Goal: Task Accomplishment & Management: Use online tool/utility

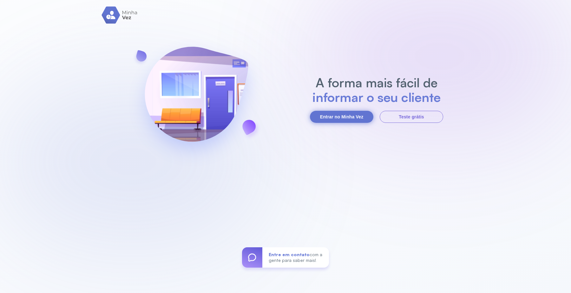
click at [353, 115] on button "Entrar no Minha Vez" at bounding box center [341, 117] width 63 height 12
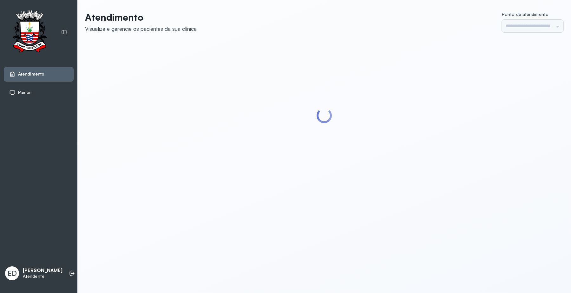
type input "*********"
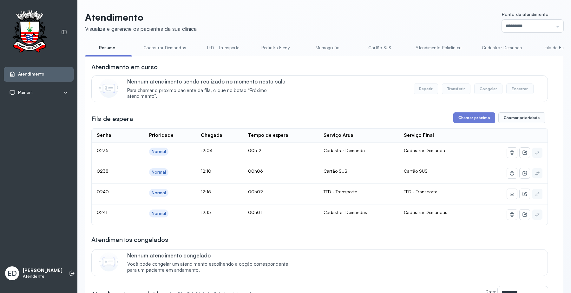
click at [388, 45] on link "Cartão SUS" at bounding box center [379, 48] width 44 height 10
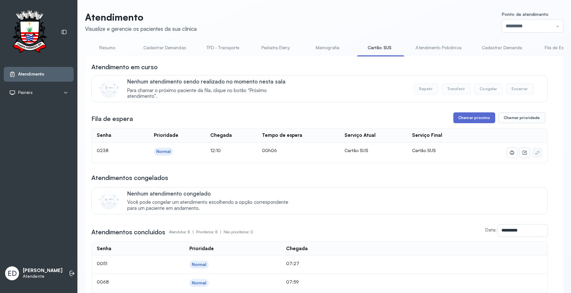
click at [469, 118] on button "Chamar próximo" at bounding box center [474, 117] width 42 height 11
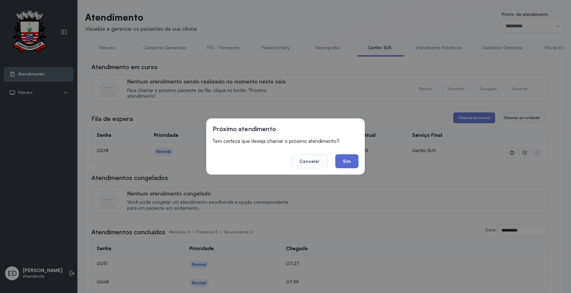
click at [347, 156] on button "Sim" at bounding box center [346, 161] width 23 height 14
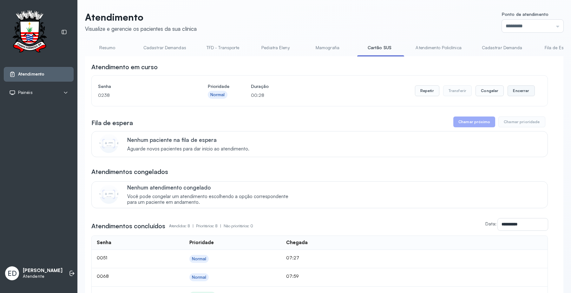
click at [522, 93] on button "Encerrar" at bounding box center [521, 90] width 27 height 11
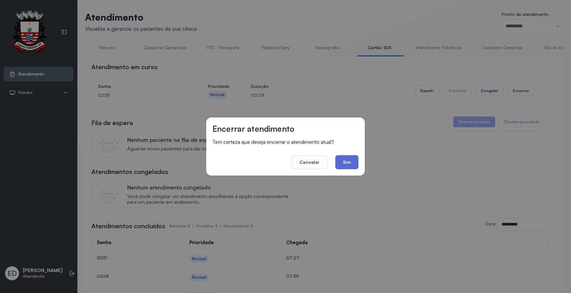
click at [347, 161] on button "Sim" at bounding box center [346, 162] width 23 height 14
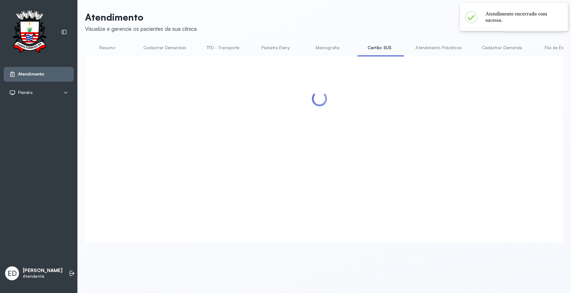
click at [104, 48] on link "Resumo" at bounding box center [107, 48] width 44 height 10
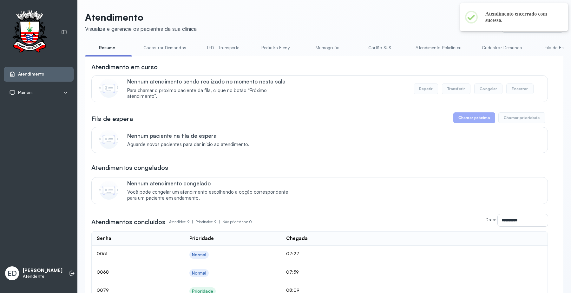
click at [107, 49] on link "Resumo" at bounding box center [107, 48] width 44 height 10
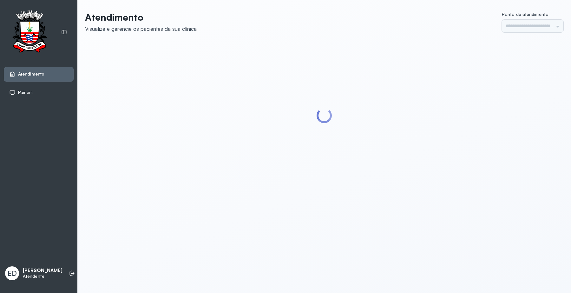
type input "*********"
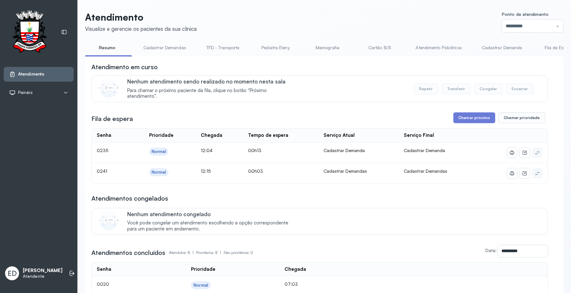
click at [380, 10] on div "Atendimento Visualize e gerencie os pacientes da sua clínica Ponto de atendimen…" at bounding box center [324, 240] width 494 height 481
click at [362, 18] on header "Atendimento Visualize e gerencie os pacientes da sua clínica Ponto de atendimen…" at bounding box center [324, 21] width 478 height 21
click at [475, 119] on button "Chamar próximo" at bounding box center [474, 117] width 42 height 11
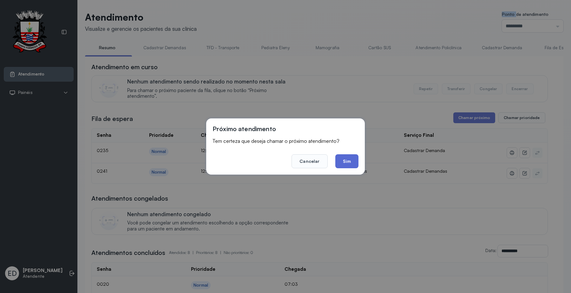
click at [345, 161] on button "Sim" at bounding box center [346, 161] width 23 height 14
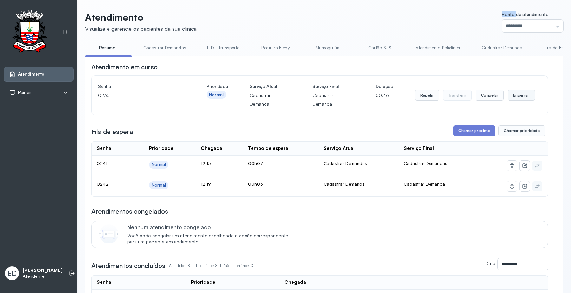
click at [514, 94] on button "Encerrar" at bounding box center [521, 95] width 27 height 11
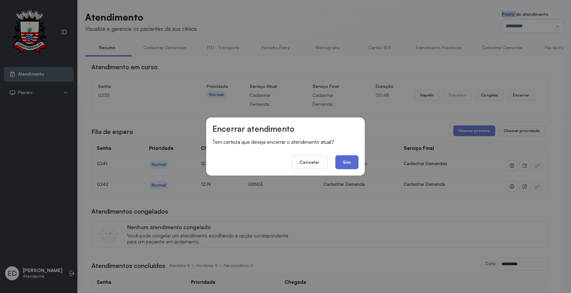
click at [348, 162] on button "Sim" at bounding box center [346, 162] width 23 height 14
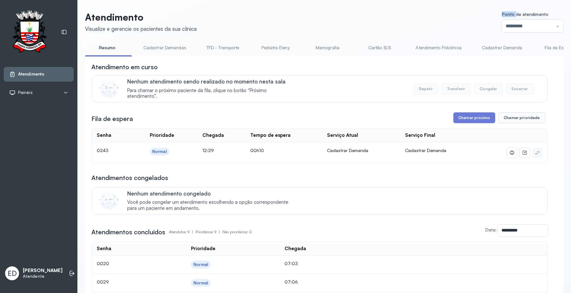
click at [373, 47] on link "Cartão SUS" at bounding box center [379, 48] width 44 height 10
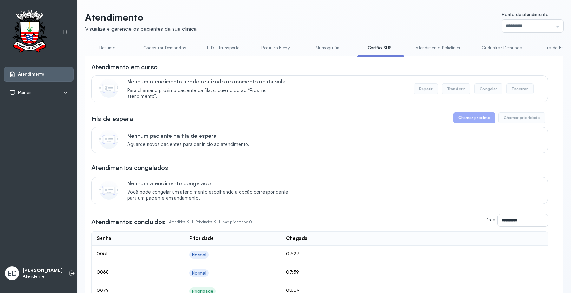
click at [380, 23] on header "Atendimento Visualize e gerencie os pacientes da sua clínica Ponto de atendimen…" at bounding box center [324, 21] width 478 height 21
click at [381, 22] on header "Atendimento Visualize e gerencie os pacientes da sua clínica Ponto de atendimen…" at bounding box center [324, 21] width 478 height 21
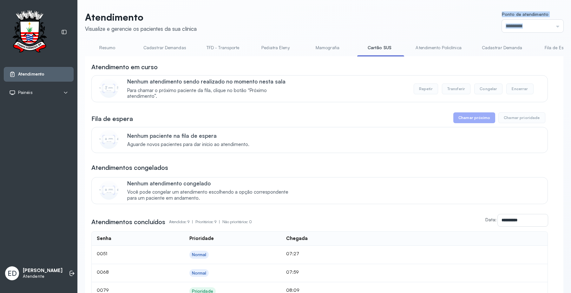
click at [381, 22] on header "Atendimento Visualize e gerencie os pacientes da sua clínica Ponto de atendimen…" at bounding box center [324, 21] width 478 height 21
click at [383, 23] on header "Atendimento Visualize e gerencie os pacientes da sua clínica Ponto de atendimen…" at bounding box center [324, 21] width 478 height 21
click at [385, 22] on header "Atendimento Visualize e gerencie os pacientes da sua clínica Ponto de atendimen…" at bounding box center [324, 21] width 478 height 21
click at [386, 22] on header "Atendimento Visualize e gerencie os pacientes da sua clínica Ponto de atendimen…" at bounding box center [324, 21] width 478 height 21
click at [388, 23] on header "Atendimento Visualize e gerencie os pacientes da sua clínica Ponto de atendimen…" at bounding box center [324, 21] width 478 height 21
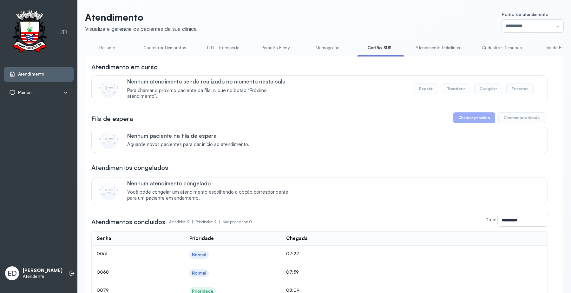
click at [390, 22] on header "Atendimento Visualize e gerencie os pacientes da sua clínica Ponto de atendimen…" at bounding box center [324, 21] width 478 height 21
click at [106, 49] on link "Resumo" at bounding box center [107, 48] width 44 height 10
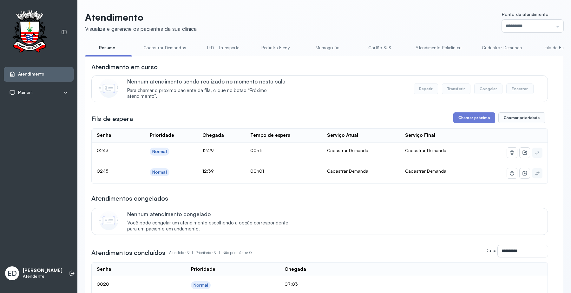
click at [297, 8] on div "Atendimento Visualize e gerencie os pacientes da sua clínica Ponto de atendimen…" at bounding box center [324, 250] width 494 height 500
click at [299, 6] on div "Atendimento Visualize e gerencie os pacientes da sua clínica Ponto de atendimen…" at bounding box center [324, 250] width 494 height 500
click at [274, 24] on header "Atendimento Visualize e gerencie os pacientes da sua clínica Ponto de atendimen…" at bounding box center [324, 21] width 478 height 21
click at [279, 21] on header "Atendimento Visualize e gerencie os pacientes da sua clínica Ponto de atendimen…" at bounding box center [324, 21] width 478 height 21
click at [285, 16] on header "Atendimento Visualize e gerencie os pacientes da sua clínica Ponto de atendimen…" at bounding box center [324, 21] width 478 height 21
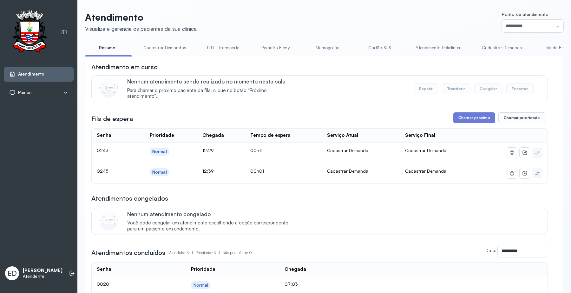
click at [285, 18] on header "Atendimento Visualize e gerencie os pacientes da sua clínica Ponto de atendimen…" at bounding box center [324, 21] width 478 height 21
click at [285, 17] on header "Atendimento Visualize e gerencie os pacientes da sua clínica Ponto de atendimen…" at bounding box center [324, 21] width 478 height 21
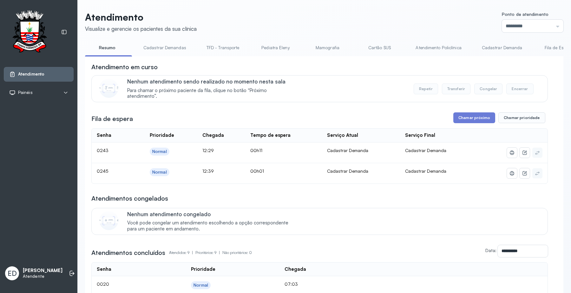
click at [286, 17] on header "Atendimento Visualize e gerencie os pacientes da sua clínica Ponto de atendimen…" at bounding box center [324, 21] width 478 height 21
click at [472, 122] on button "Chamar próximo" at bounding box center [474, 117] width 42 height 11
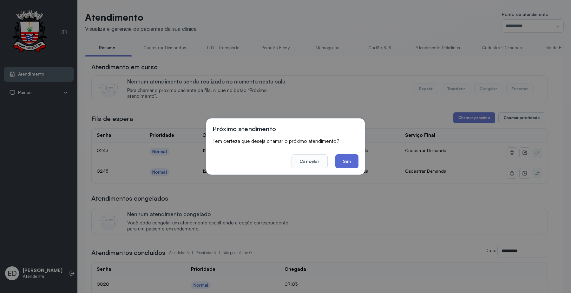
click at [351, 162] on button "Sim" at bounding box center [346, 161] width 23 height 14
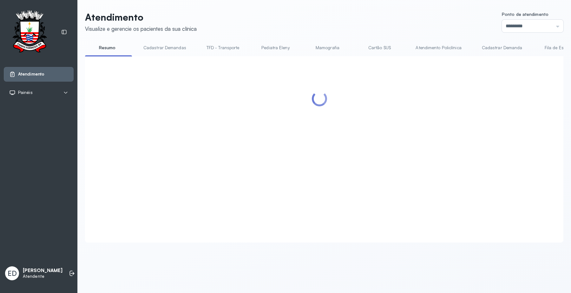
click at [364, 8] on div "Atendimento Visualize e gerencie os pacientes da sua clínica Ponto de atendimen…" at bounding box center [324, 130] width 494 height 260
click at [366, 9] on div "Atendimento Visualize e gerencie os pacientes da sua clínica Ponto de atendimen…" at bounding box center [324, 130] width 494 height 260
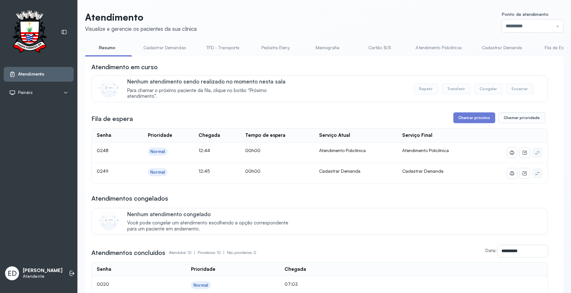
click at [378, 80] on div "Nenhum atendimento sendo realizado no momento nesta sala Para chamar o próximo …" at bounding box center [333, 88] width 413 height 21
click at [434, 46] on link "Atendimento Policlínica" at bounding box center [438, 48] width 58 height 10
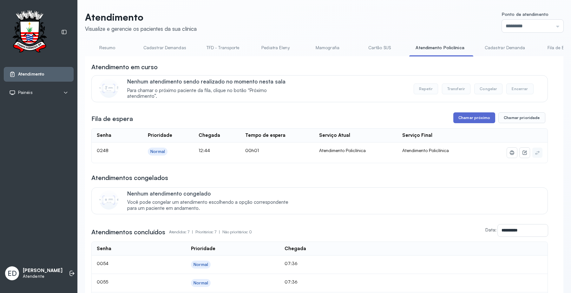
click at [463, 117] on button "Chamar próximo" at bounding box center [474, 117] width 42 height 11
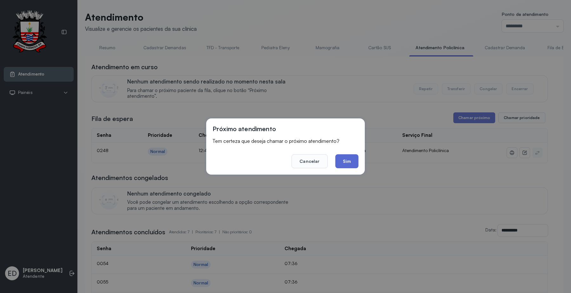
click at [356, 159] on button "Sim" at bounding box center [346, 161] width 23 height 14
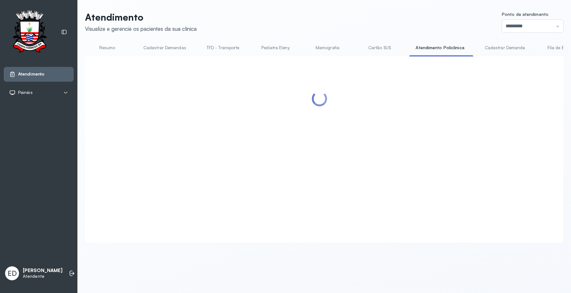
click at [345, 23] on header "Atendimento Visualize e gerencie os pacientes da sua clínica Ponto de atendimen…" at bounding box center [324, 21] width 478 height 21
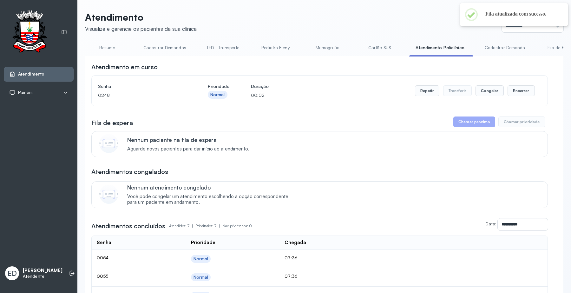
click at [345, 23] on header "Atendimento Visualize e gerencie os pacientes da sua clínica Ponto de atendimen…" at bounding box center [324, 21] width 478 height 21
click at [370, 74] on div "Atendimento em curso Senha 0248 Prioridade Normal Duração 00:03 Repetir Transfe…" at bounding box center [319, 85] width 457 height 44
click at [370, 71] on div "Atendimento em curso" at bounding box center [319, 67] width 457 height 9
click at [517, 89] on button "Encerrar" at bounding box center [521, 90] width 27 height 11
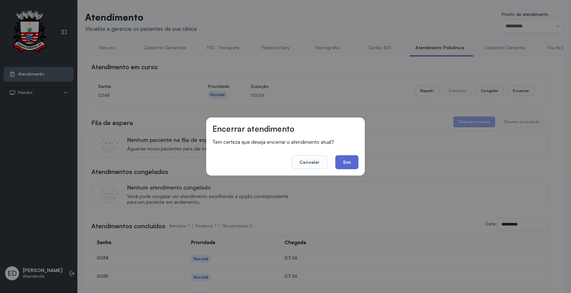
click at [356, 166] on button "Sim" at bounding box center [346, 162] width 23 height 14
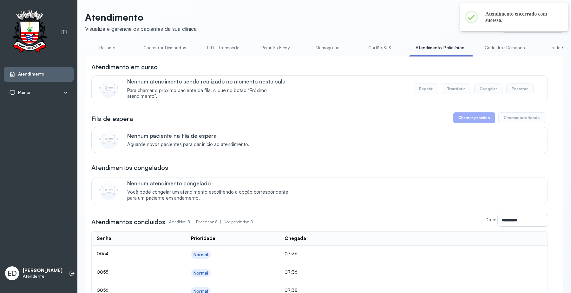
click at [324, 15] on header "Atendimento Visualize e gerencie os pacientes da sua clínica Ponto de atendimen…" at bounding box center [324, 21] width 478 height 21
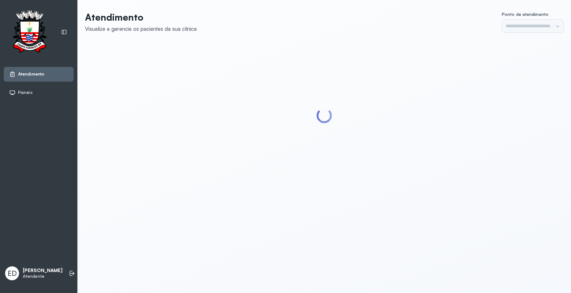
type input "*********"
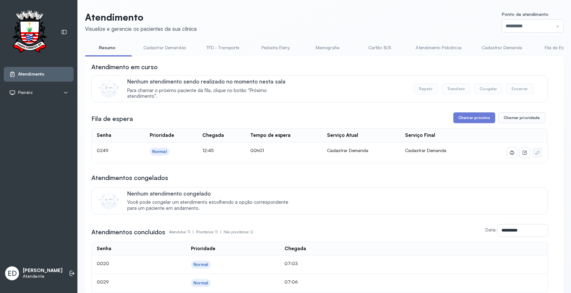
click at [105, 45] on link "Resumo" at bounding box center [107, 48] width 44 height 10
click at [352, 30] on header "Atendimento Visualize e gerencie os pacientes da sua clínica Ponto de atendimen…" at bounding box center [324, 21] width 478 height 21
drag, startPoint x: 352, startPoint y: 29, endPoint x: 351, endPoint y: 24, distance: 4.9
click at [353, 29] on header "Atendimento Visualize e gerencie os pacientes da sua clínica Ponto de atendimen…" at bounding box center [324, 21] width 478 height 21
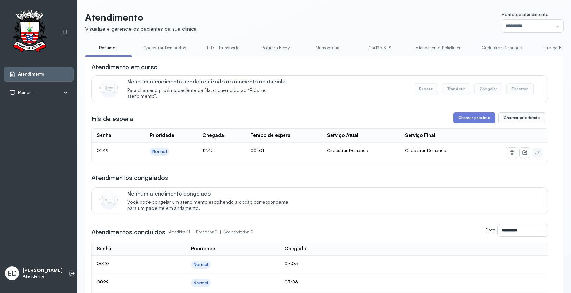
click at [351, 24] on header "Atendimento Visualize e gerencie os pacientes da sua clínica Ponto de atendimen…" at bounding box center [324, 21] width 478 height 21
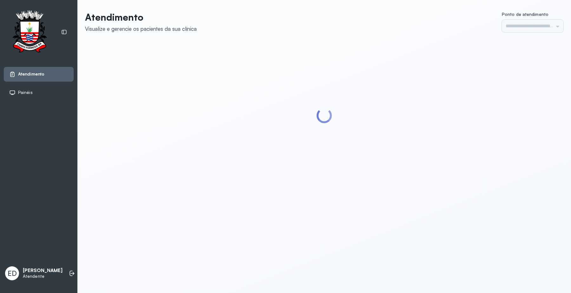
type input "*********"
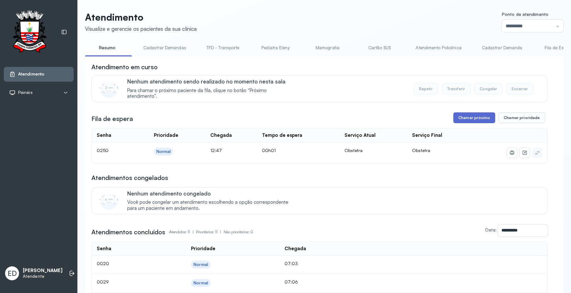
click at [471, 115] on button "Chamar próximo" at bounding box center [474, 117] width 42 height 11
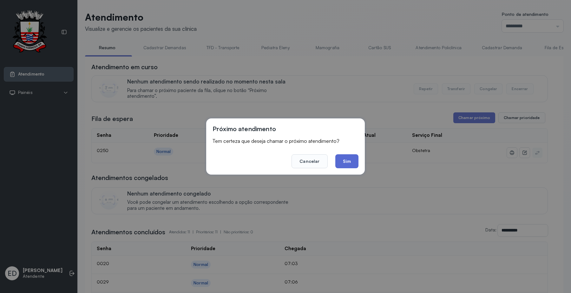
click at [341, 157] on button "Sim" at bounding box center [346, 161] width 23 height 14
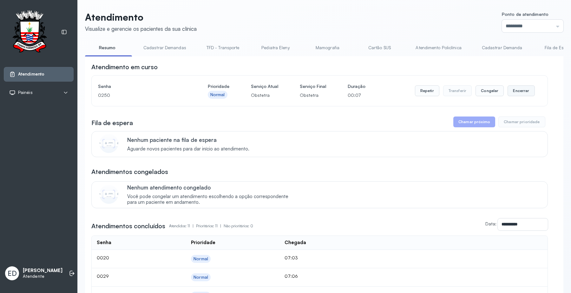
click at [515, 88] on button "Encerrar" at bounding box center [521, 90] width 27 height 11
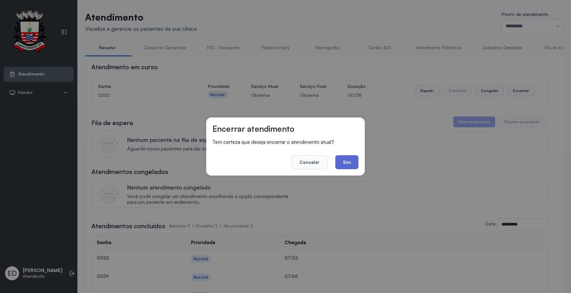
click at [344, 161] on button "Sim" at bounding box center [346, 162] width 23 height 14
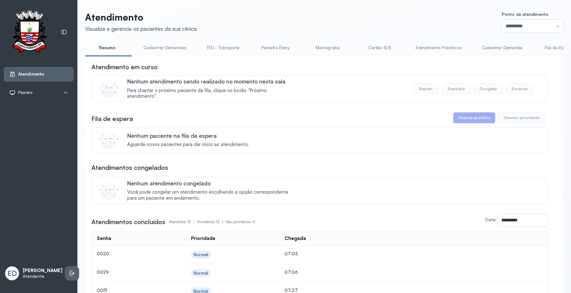
click at [69, 273] on icon at bounding box center [72, 273] width 6 height 6
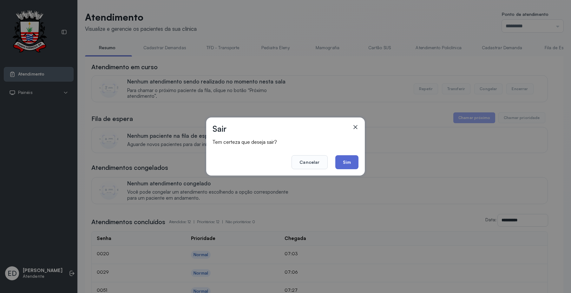
click at [354, 162] on button "Sim" at bounding box center [346, 162] width 23 height 14
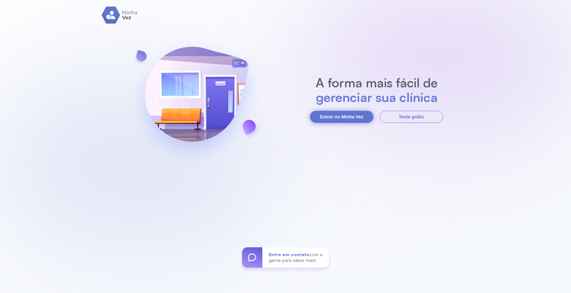
click at [348, 117] on button "Entrar no Minha Vez" at bounding box center [341, 117] width 63 height 12
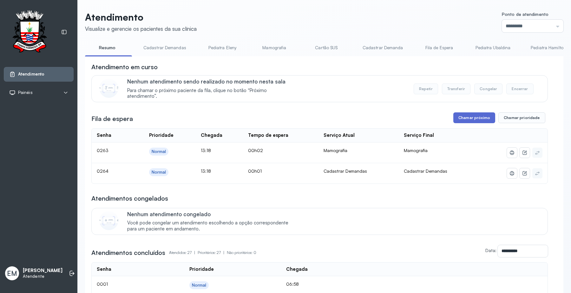
click at [457, 120] on button "Chamar próximo" at bounding box center [474, 117] width 42 height 11
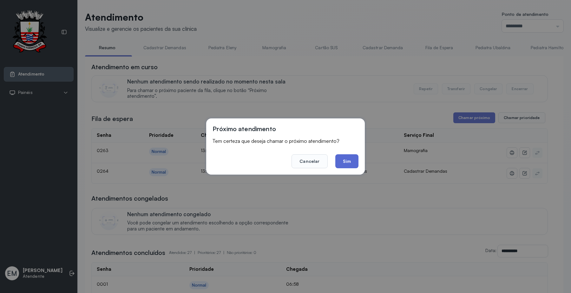
click at [356, 161] on button "Sim" at bounding box center [346, 161] width 23 height 14
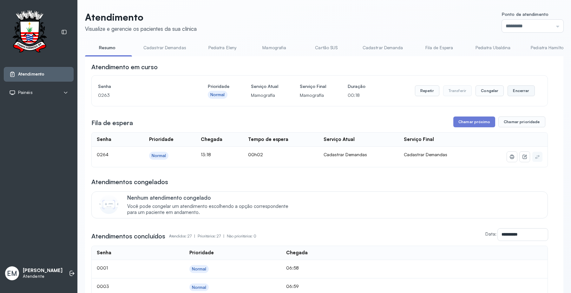
click at [457, 87] on button "Encerrar" at bounding box center [521, 90] width 27 height 11
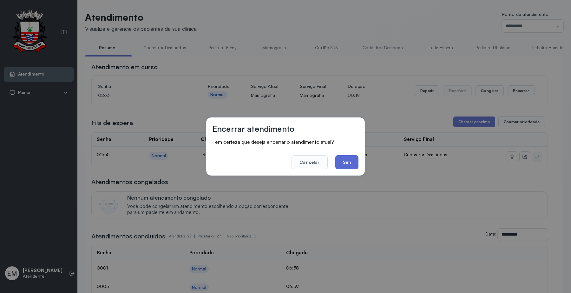
click at [342, 163] on button "Sim" at bounding box center [346, 162] width 23 height 14
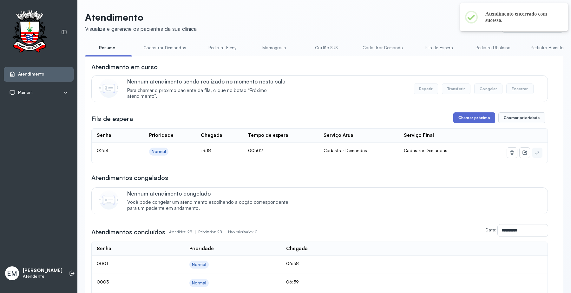
click at [457, 123] on button "Chamar próximo" at bounding box center [474, 117] width 42 height 11
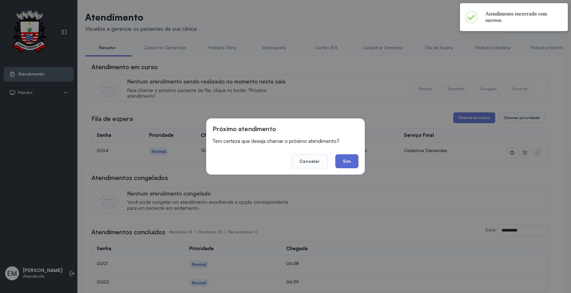
drag, startPoint x: 360, startPoint y: 160, endPoint x: 347, endPoint y: 160, distance: 12.1
click at [357, 161] on div "Próximo atendimento Tem certeza que deseja chamar o próximo atendimento? Cancel…" at bounding box center [285, 146] width 159 height 56
click at [347, 160] on button "Sim" at bounding box center [346, 161] width 23 height 14
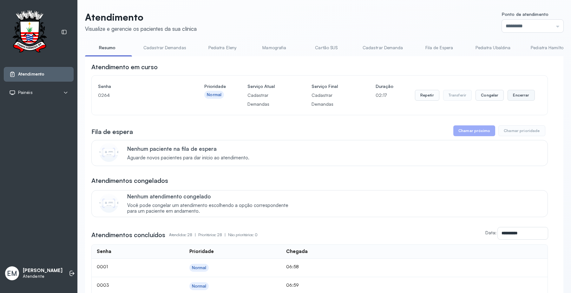
click at [457, 101] on button "Encerrar" at bounding box center [521, 95] width 27 height 11
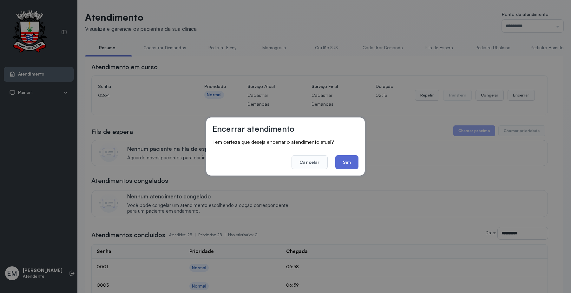
click at [343, 162] on button "Sim" at bounding box center [346, 162] width 23 height 14
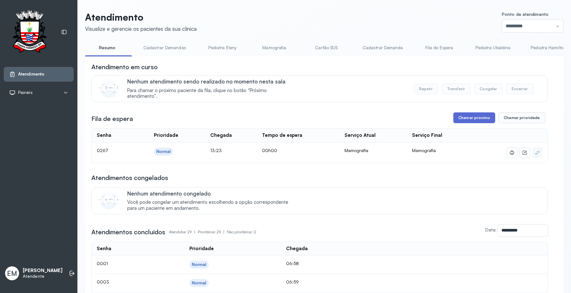
click at [457, 115] on button "Chamar próximo" at bounding box center [474, 117] width 42 height 11
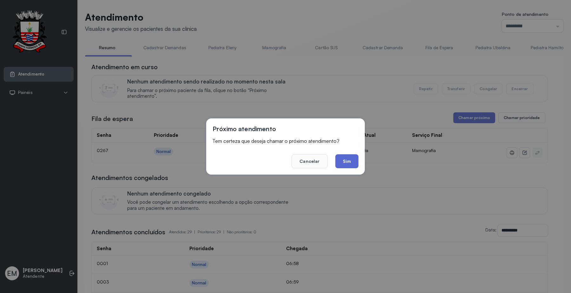
click at [351, 156] on button "Sim" at bounding box center [346, 161] width 23 height 14
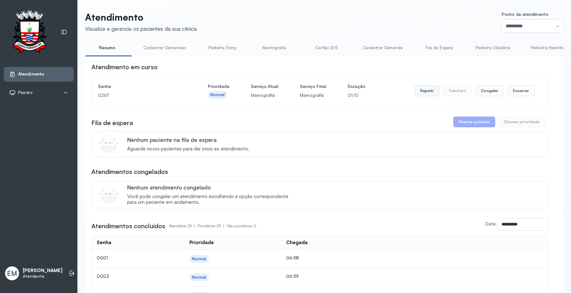
click at [418, 88] on button "Repetir" at bounding box center [427, 90] width 24 height 11
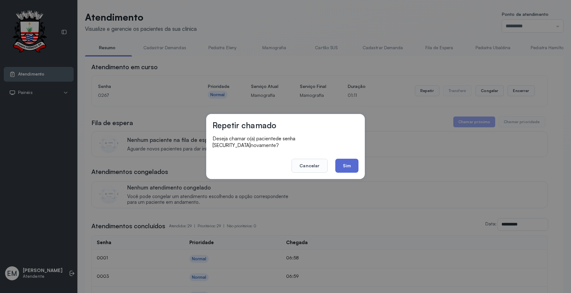
click at [346, 159] on button "Sim" at bounding box center [346, 166] width 23 height 14
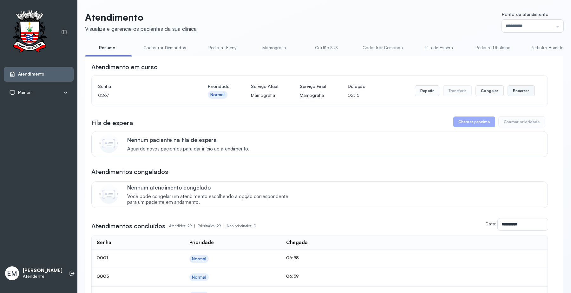
click at [457, 91] on button "Encerrar" at bounding box center [521, 90] width 27 height 11
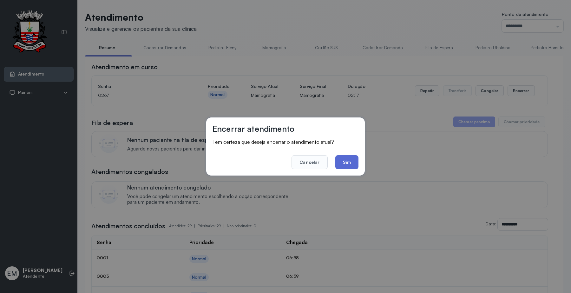
click at [351, 159] on button "Sim" at bounding box center [346, 162] width 23 height 14
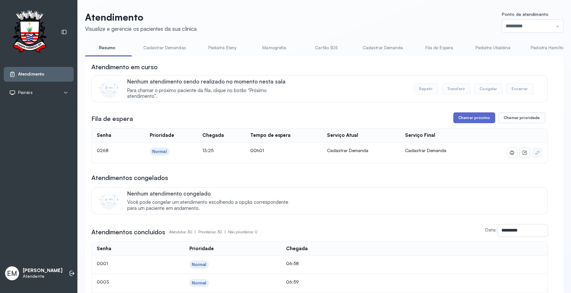
click at [457, 123] on button "Chamar próximo" at bounding box center [474, 117] width 42 height 11
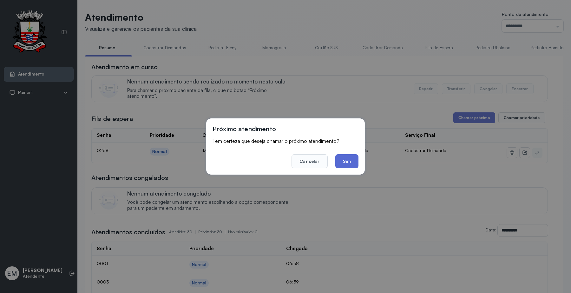
click at [348, 158] on button "Sim" at bounding box center [346, 161] width 23 height 14
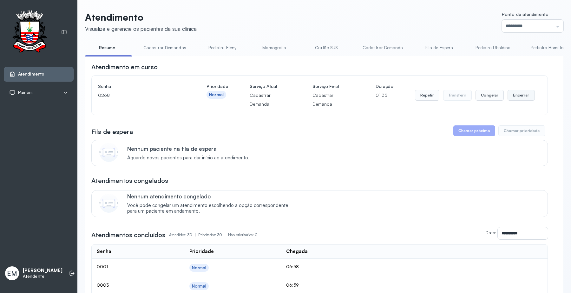
click at [457, 95] on button "Encerrar" at bounding box center [521, 95] width 27 height 11
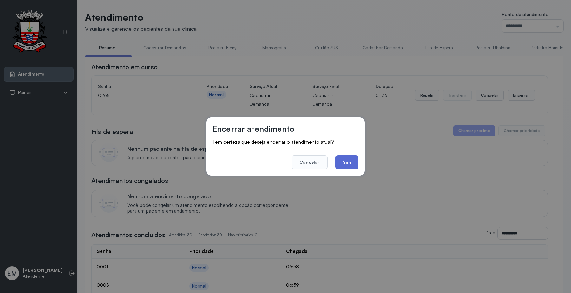
click at [346, 160] on button "Sim" at bounding box center [346, 162] width 23 height 14
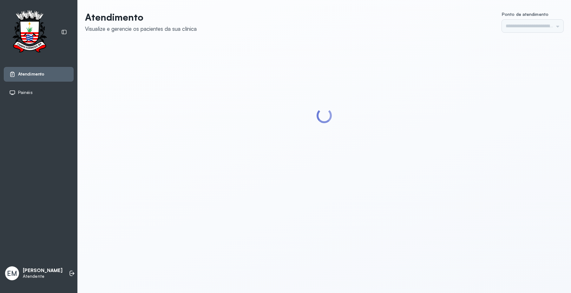
type input "*********"
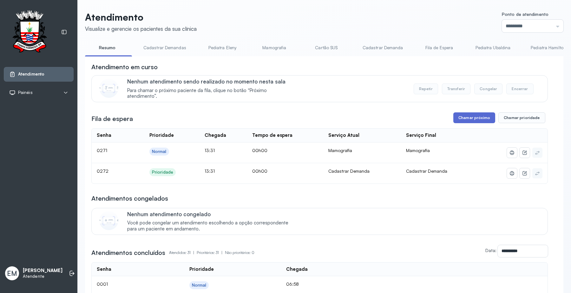
click at [481, 120] on button "Chamar próximo" at bounding box center [474, 117] width 42 height 11
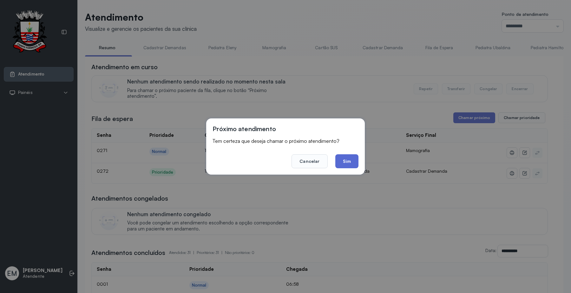
click at [358, 157] on button "Sim" at bounding box center [346, 161] width 23 height 14
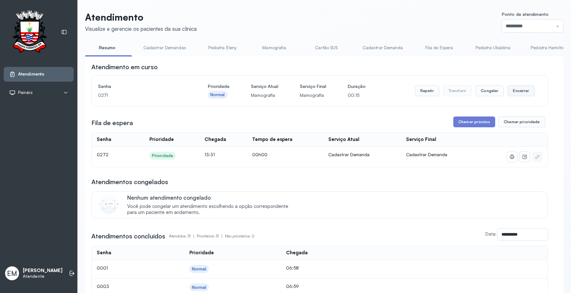
click at [517, 89] on button "Encerrar" at bounding box center [521, 90] width 27 height 11
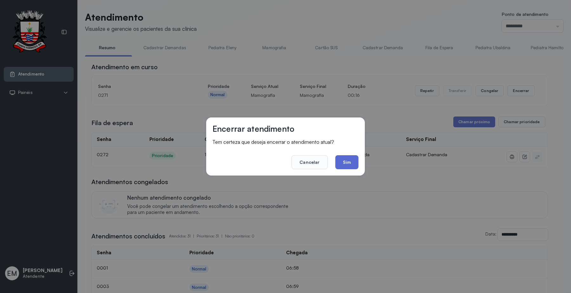
click at [350, 159] on button "Sim" at bounding box center [346, 162] width 23 height 14
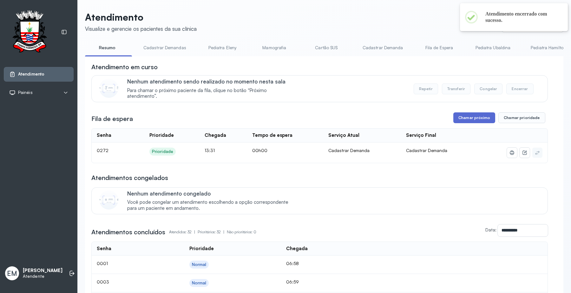
click at [474, 120] on button "Chamar próximo" at bounding box center [474, 117] width 42 height 11
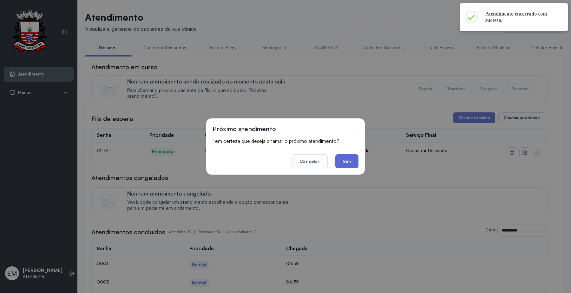
click at [346, 160] on button "Sim" at bounding box center [346, 161] width 23 height 14
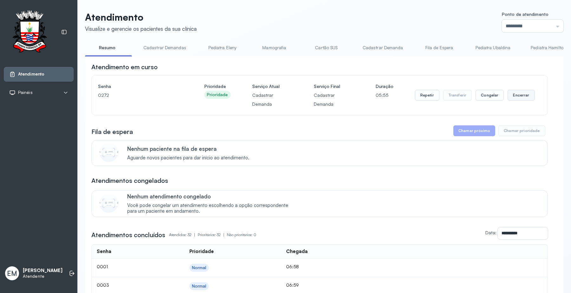
click at [513, 100] on button "Encerrar" at bounding box center [521, 95] width 27 height 11
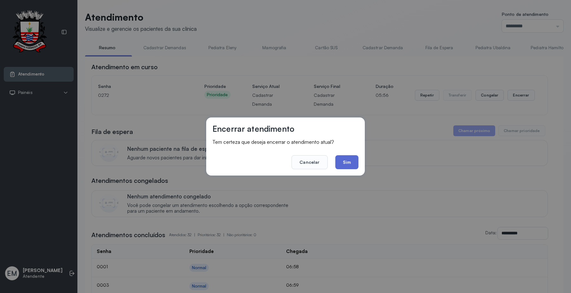
click at [343, 161] on button "Sim" at bounding box center [346, 162] width 23 height 14
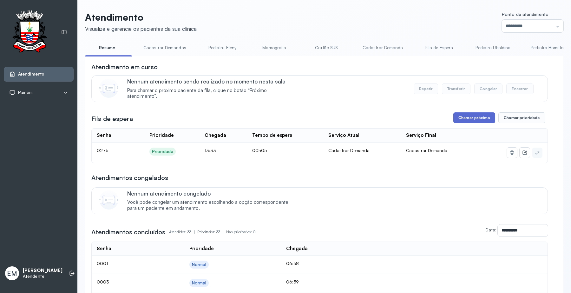
click at [484, 118] on button "Chamar próximo" at bounding box center [474, 117] width 42 height 11
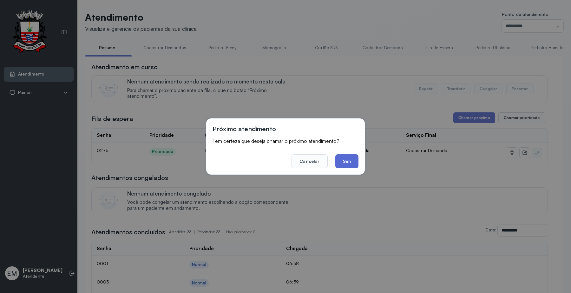
click at [356, 162] on button "Sim" at bounding box center [346, 161] width 23 height 14
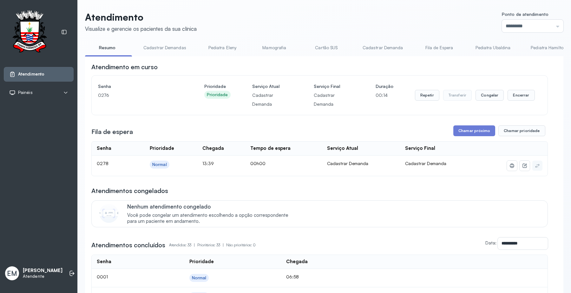
click at [522, 90] on div "Repetir Transferir Congelar Encerrar" at bounding box center [475, 95] width 120 height 27
click at [518, 94] on button "Encerrar" at bounding box center [521, 95] width 27 height 11
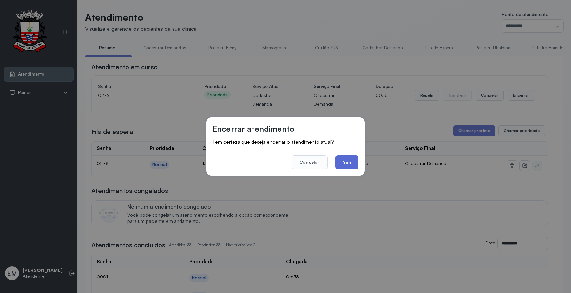
click at [345, 162] on button "Sim" at bounding box center [346, 162] width 23 height 14
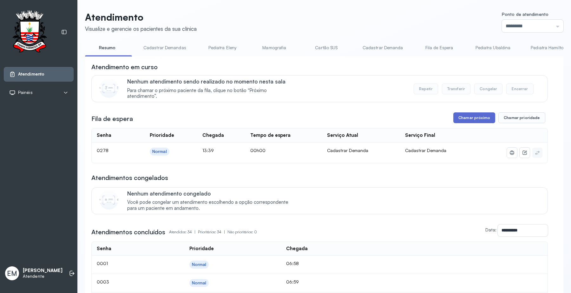
click at [482, 116] on button "Chamar próximo" at bounding box center [474, 117] width 42 height 11
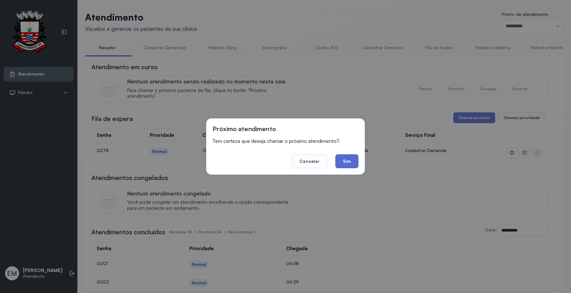
click at [350, 157] on button "Sim" at bounding box center [346, 161] width 23 height 14
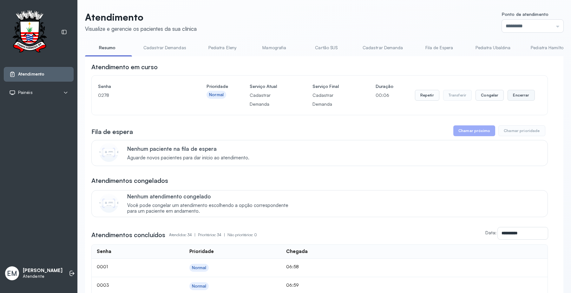
drag, startPoint x: 521, startPoint y: 93, endPoint x: 518, endPoint y: 95, distance: 4.0
click at [518, 95] on button "Encerrar" at bounding box center [521, 95] width 27 height 11
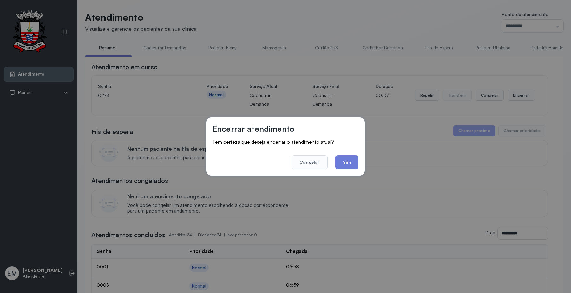
click at [359, 159] on div "Encerrar atendimento Tem certeza que deseja encerrar o atendimento atual? Cance…" at bounding box center [285, 146] width 159 height 58
click at [336, 160] on button "Sim" at bounding box center [346, 162] width 23 height 14
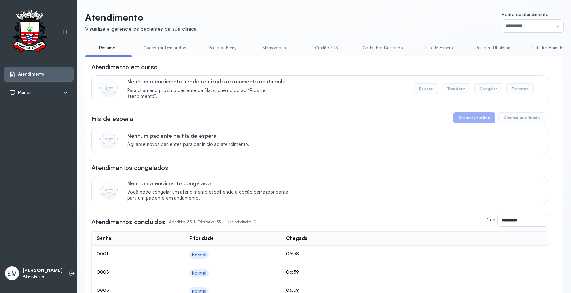
click at [160, 46] on link "Cadastrar Demandas" at bounding box center [165, 48] width 56 height 10
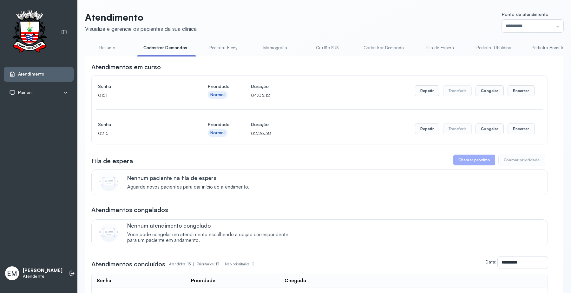
click at [114, 50] on link "Resumo" at bounding box center [107, 48] width 44 height 10
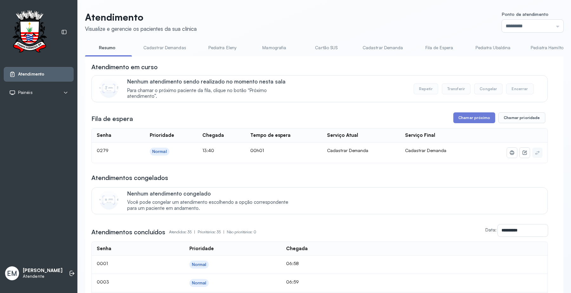
click at [156, 48] on link "Cadastrar Demandas" at bounding box center [165, 48] width 56 height 10
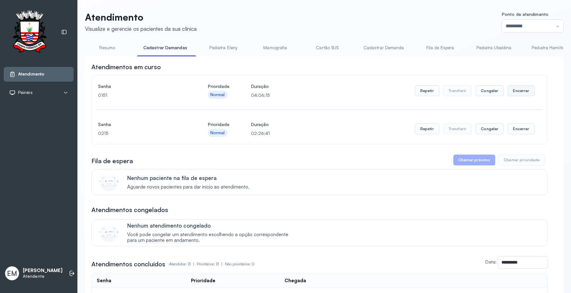
drag, startPoint x: 523, startPoint y: 86, endPoint x: 518, endPoint y: 90, distance: 5.9
click at [523, 86] on div "Repetir Transferir Congelar Encerrar" at bounding box center [475, 91] width 120 height 18
click at [511, 94] on button "Encerrar" at bounding box center [521, 90] width 27 height 11
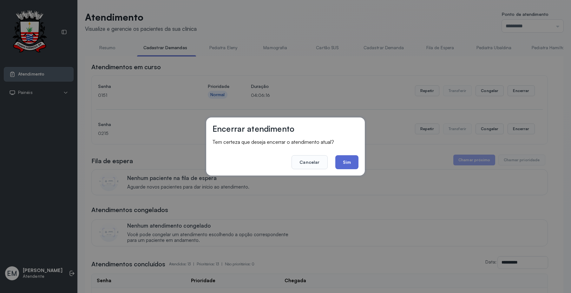
click at [345, 161] on button "Sim" at bounding box center [346, 162] width 23 height 14
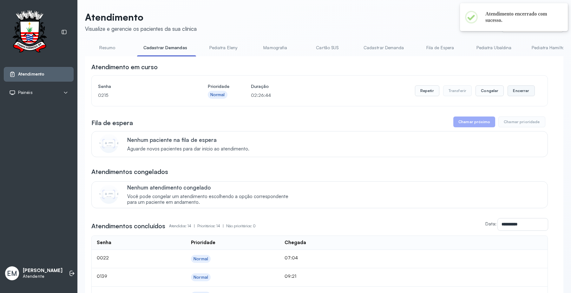
click at [513, 93] on button "Encerrar" at bounding box center [521, 90] width 27 height 11
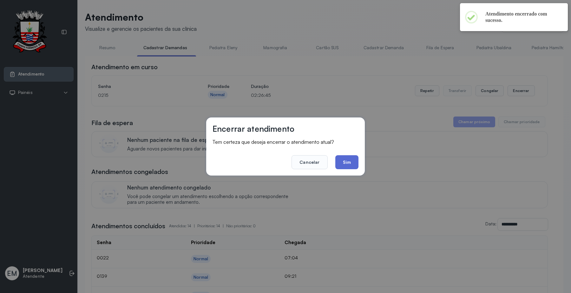
click at [346, 159] on button "Sim" at bounding box center [346, 162] width 23 height 14
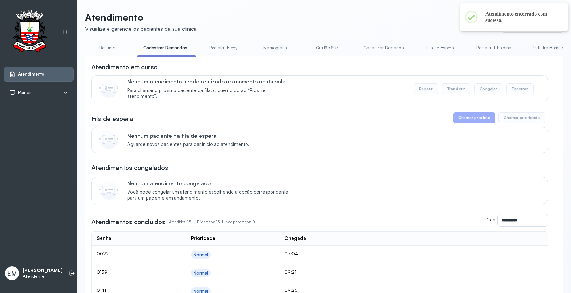
click at [111, 45] on link "Resumo" at bounding box center [107, 48] width 44 height 10
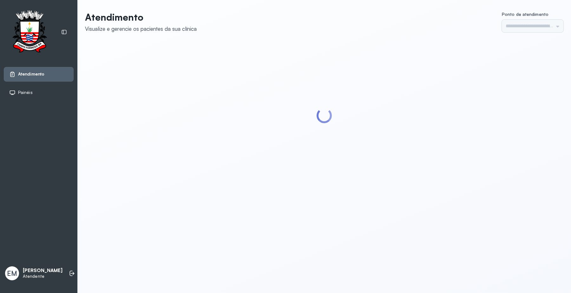
type input "*********"
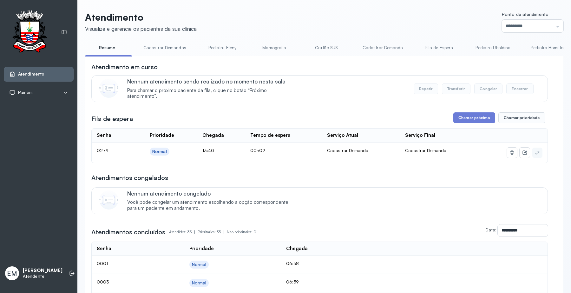
click at [171, 46] on link "Cadastrar Demandas" at bounding box center [165, 48] width 56 height 10
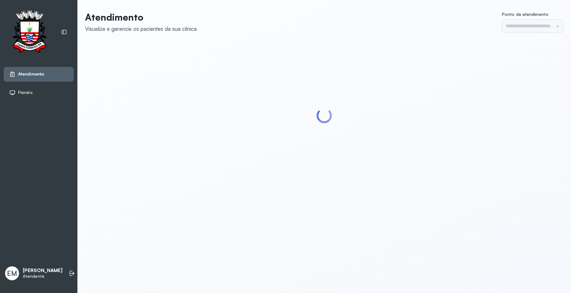
type input "*********"
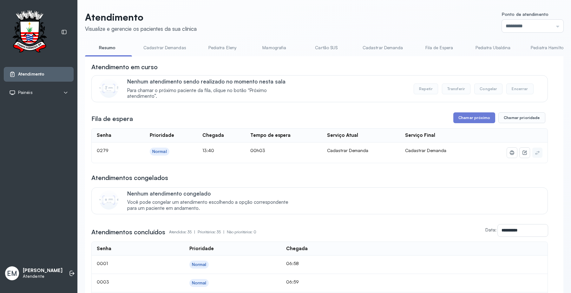
click at [467, 121] on button "Chamar próximo" at bounding box center [474, 117] width 42 height 11
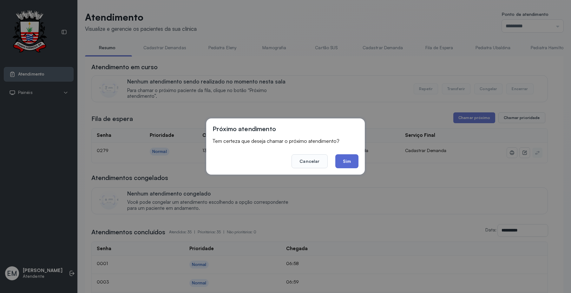
click at [343, 158] on button "Sim" at bounding box center [346, 161] width 23 height 14
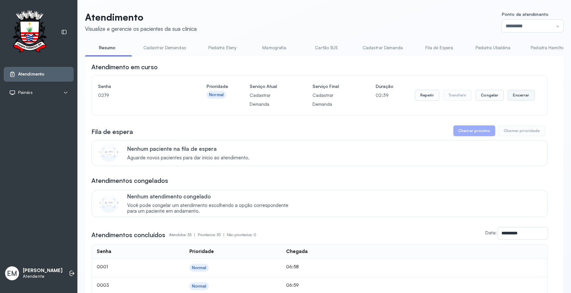
click at [524, 92] on button "Encerrar" at bounding box center [521, 95] width 27 height 11
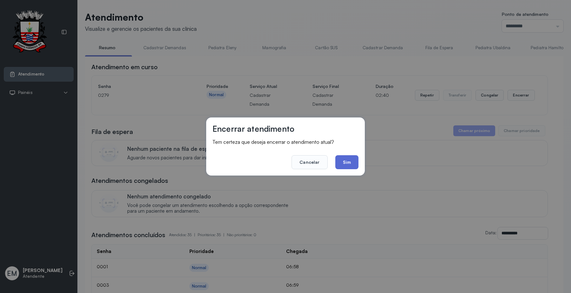
click at [344, 162] on button "Sim" at bounding box center [346, 162] width 23 height 14
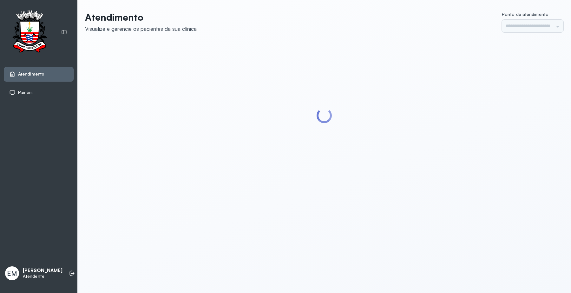
type input "*********"
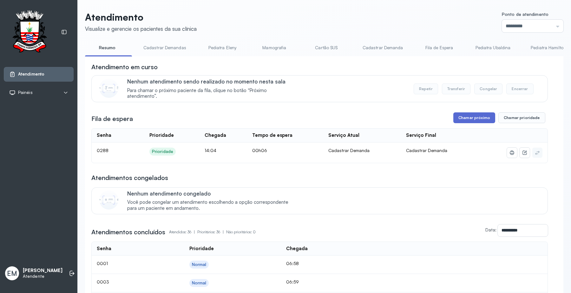
click at [455, 121] on button "Chamar próximo" at bounding box center [474, 117] width 42 height 11
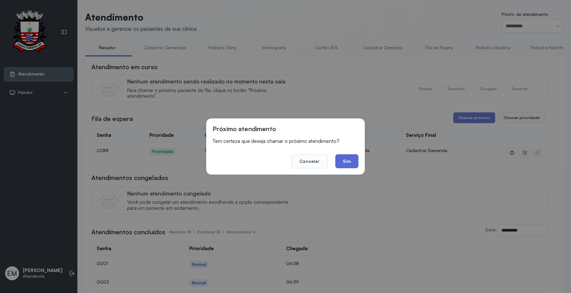
click at [336, 165] on button "Sim" at bounding box center [346, 161] width 23 height 14
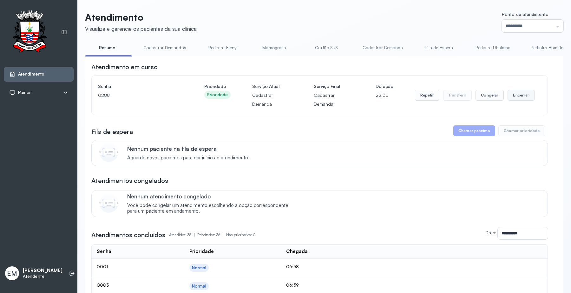
click at [519, 96] on button "Encerrar" at bounding box center [521, 95] width 27 height 11
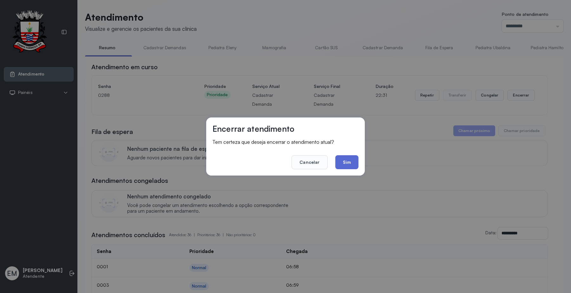
click at [349, 162] on button "Sim" at bounding box center [346, 162] width 23 height 14
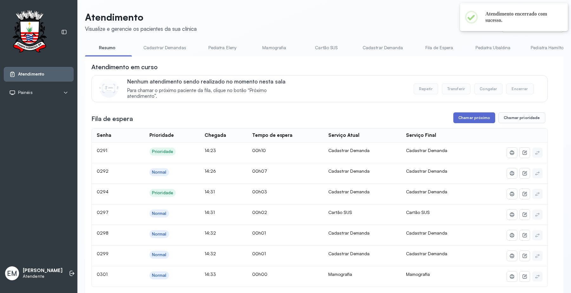
click at [473, 121] on button "Chamar próximo" at bounding box center [474, 117] width 42 height 11
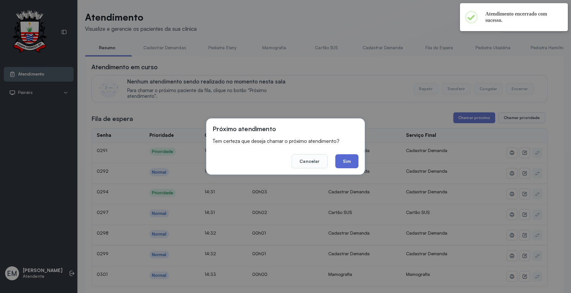
click at [354, 165] on button "Sim" at bounding box center [346, 161] width 23 height 14
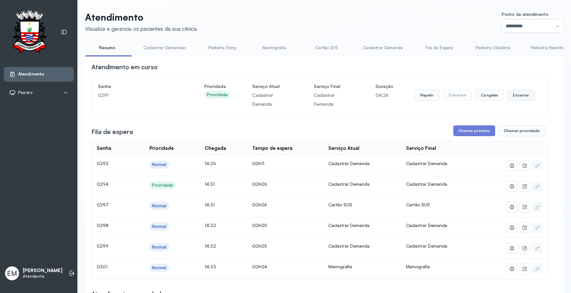
click at [510, 99] on button "Encerrar" at bounding box center [521, 95] width 27 height 11
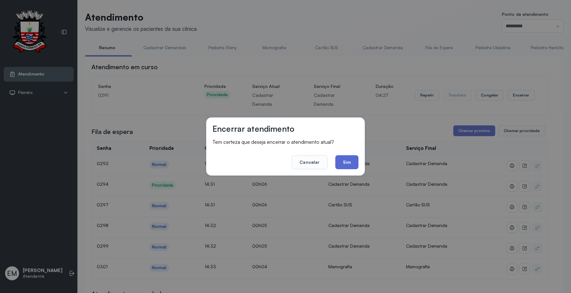
click at [355, 161] on button "Sim" at bounding box center [346, 162] width 23 height 14
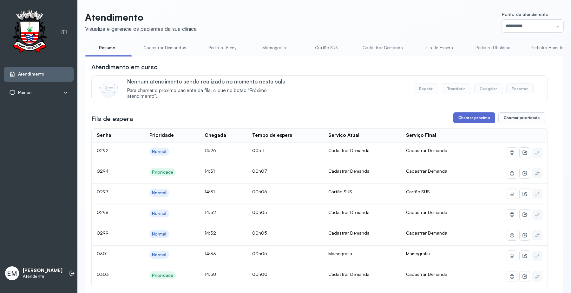
click at [465, 118] on button "Chamar próximo" at bounding box center [474, 117] width 42 height 11
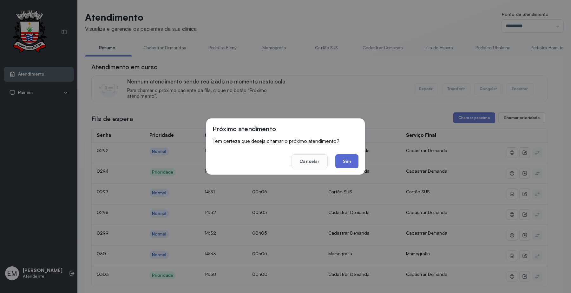
click at [343, 161] on button "Sim" at bounding box center [346, 161] width 23 height 14
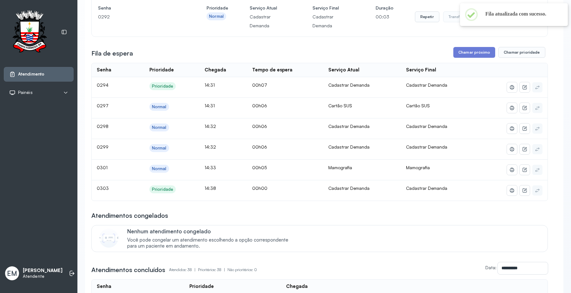
scroll to position [79, 0]
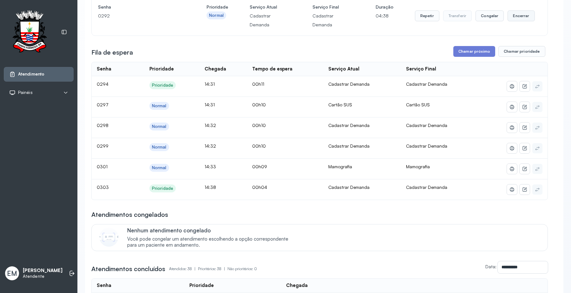
click at [508, 13] on button "Encerrar" at bounding box center [521, 15] width 27 height 11
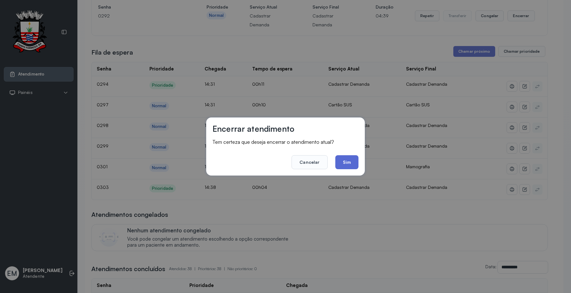
click at [348, 163] on button "Sim" at bounding box center [346, 162] width 23 height 14
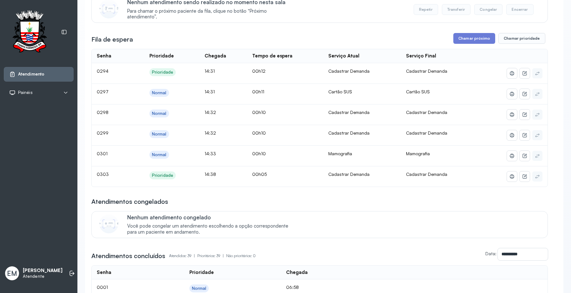
scroll to position [0, 0]
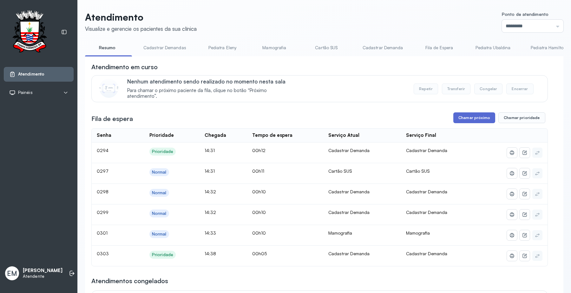
click at [480, 121] on button "Chamar próximo" at bounding box center [474, 117] width 42 height 11
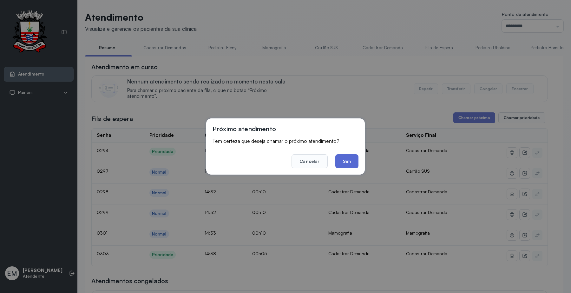
click at [346, 156] on button "Sim" at bounding box center [346, 161] width 23 height 14
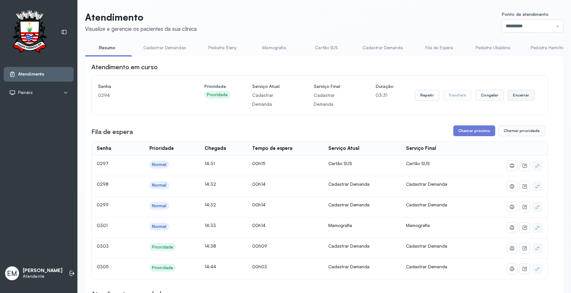
click at [512, 94] on button "Encerrar" at bounding box center [521, 95] width 27 height 11
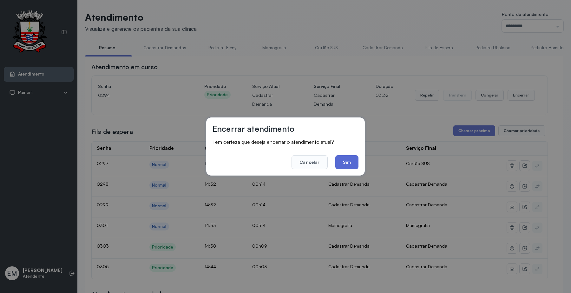
click at [346, 163] on button "Sim" at bounding box center [346, 162] width 23 height 14
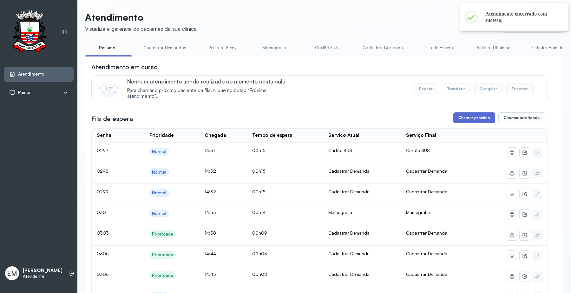
click at [473, 117] on button "Chamar próximo" at bounding box center [474, 117] width 42 height 11
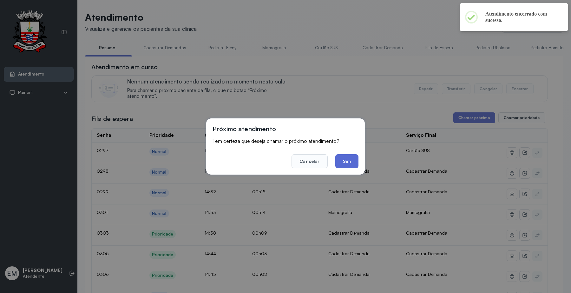
click at [345, 159] on button "Sim" at bounding box center [346, 161] width 23 height 14
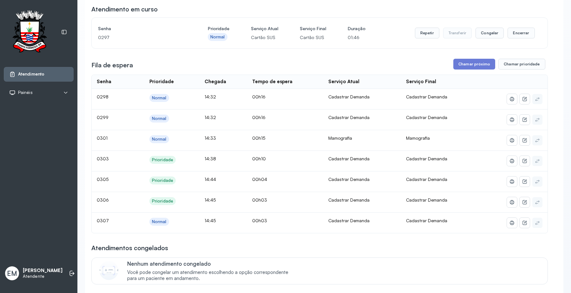
scroll to position [40, 0]
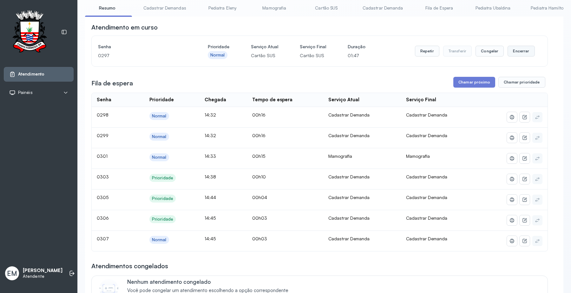
click at [517, 56] on button "Encerrar" at bounding box center [521, 51] width 27 height 11
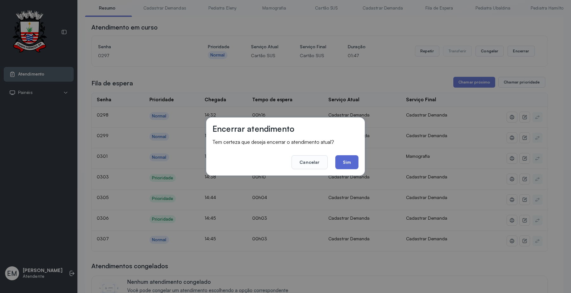
click at [348, 161] on button "Sim" at bounding box center [346, 162] width 23 height 14
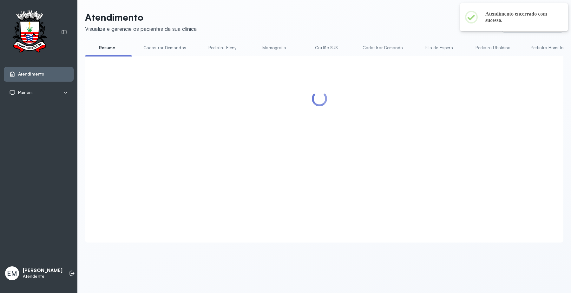
scroll to position [0, 0]
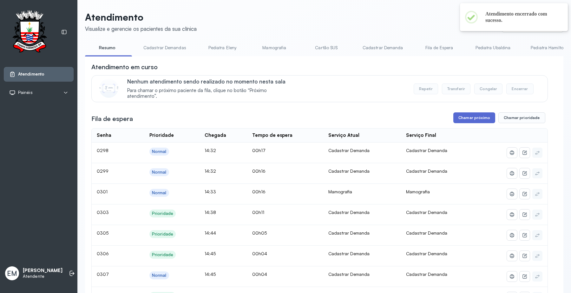
click at [465, 117] on button "Chamar próximo" at bounding box center [474, 117] width 42 height 11
click at [461, 117] on button "Chamar próximo" at bounding box center [474, 117] width 42 height 11
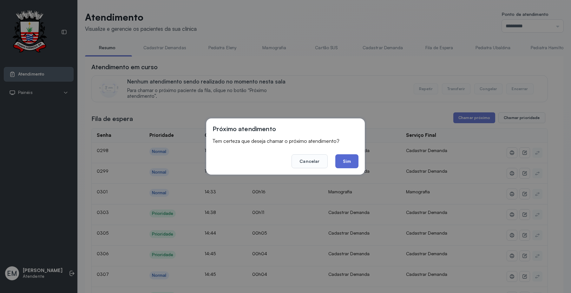
click at [349, 159] on button "Sim" at bounding box center [346, 161] width 23 height 14
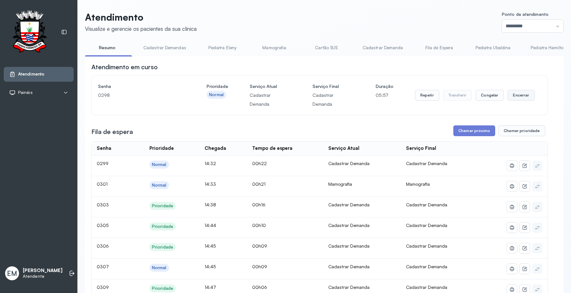
click at [512, 90] on button "Encerrar" at bounding box center [521, 95] width 27 height 11
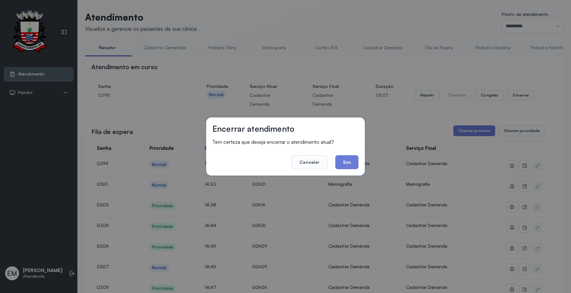
click at [367, 153] on div "Encerrar atendimento Tem certeza que deseja encerrar o atendimento atual? Cance…" at bounding box center [285, 146] width 571 height 293
click at [351, 159] on button "Sim" at bounding box center [346, 162] width 23 height 14
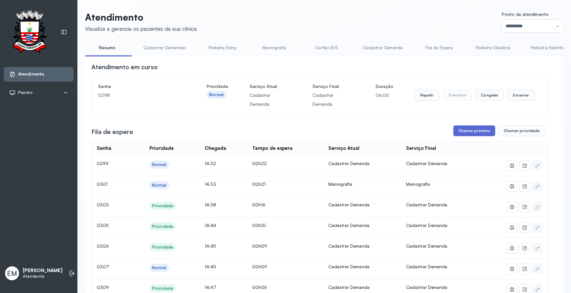
click at [466, 125] on button "Chamar próximo" at bounding box center [474, 130] width 42 height 11
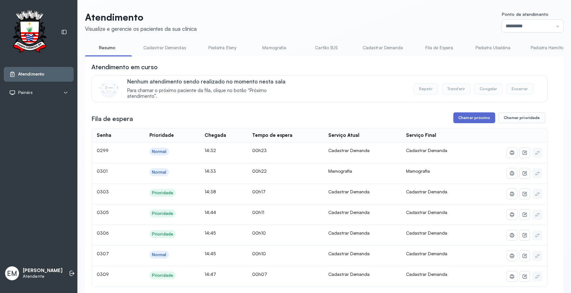
click at [476, 118] on button "Chamar próximo" at bounding box center [474, 117] width 42 height 11
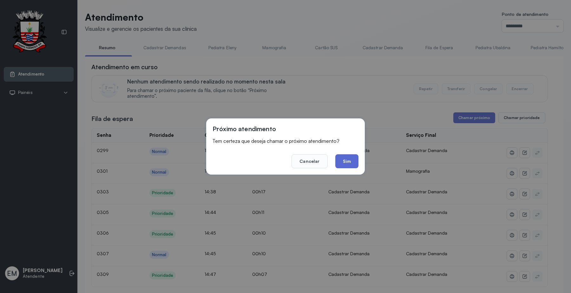
click at [347, 159] on button "Sim" at bounding box center [346, 161] width 23 height 14
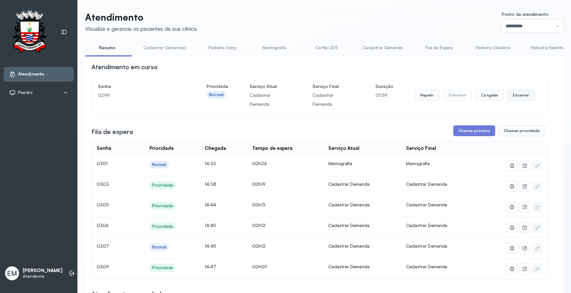
click at [515, 93] on button "Encerrar" at bounding box center [521, 95] width 27 height 11
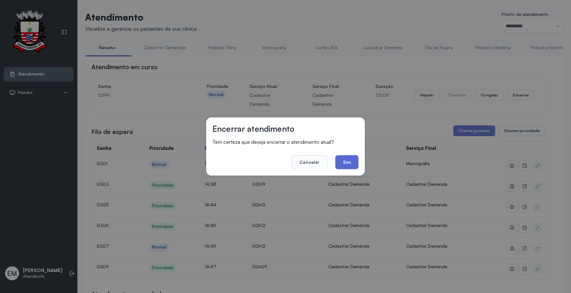
click at [338, 159] on button "Sim" at bounding box center [346, 162] width 23 height 14
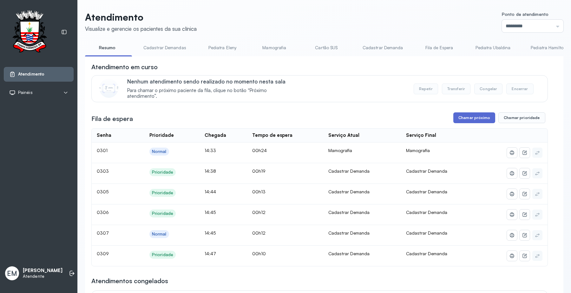
click at [485, 116] on button "Chamar próximo" at bounding box center [474, 117] width 42 height 11
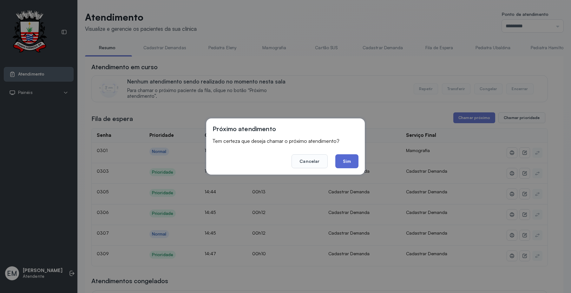
click at [344, 162] on button "Sim" at bounding box center [346, 161] width 23 height 14
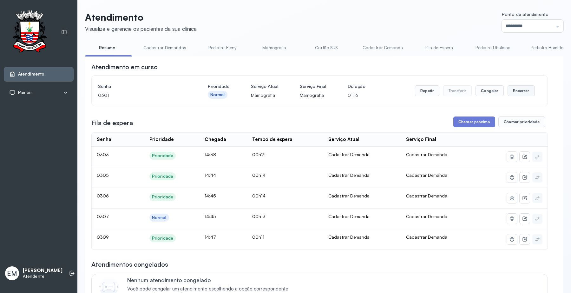
click at [516, 93] on button "Encerrar" at bounding box center [521, 90] width 27 height 11
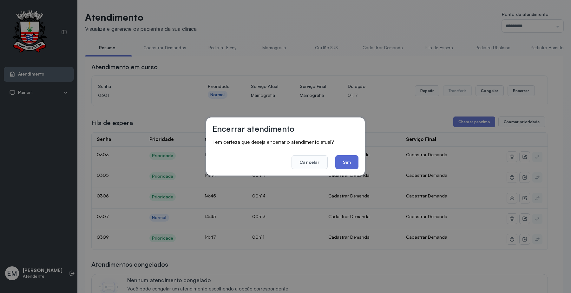
click at [358, 157] on button "Sim" at bounding box center [346, 162] width 23 height 14
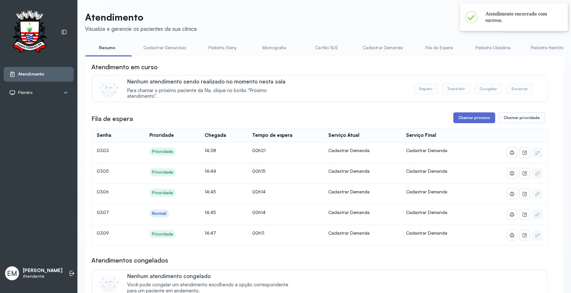
click at [478, 120] on button "Chamar próximo" at bounding box center [474, 117] width 42 height 11
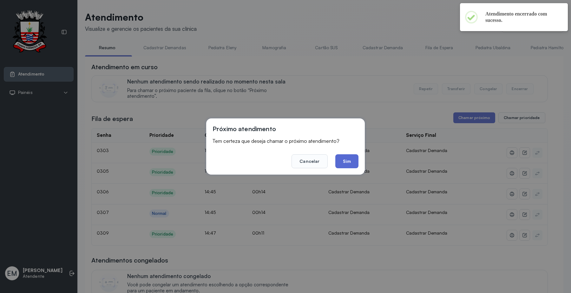
click at [347, 159] on button "Sim" at bounding box center [346, 161] width 23 height 14
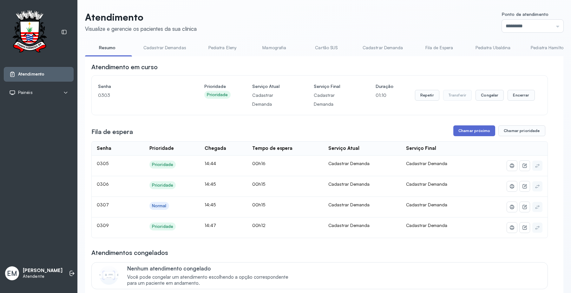
click at [473, 131] on button "Chamar próximo" at bounding box center [474, 130] width 42 height 11
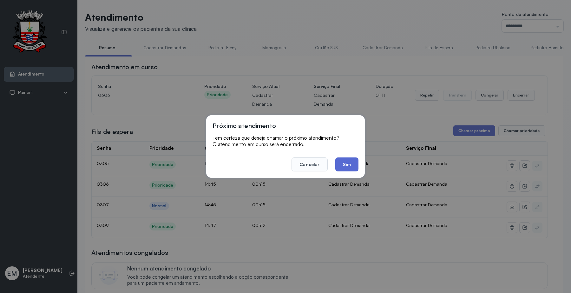
click at [348, 165] on button "Sim" at bounding box center [346, 164] width 23 height 14
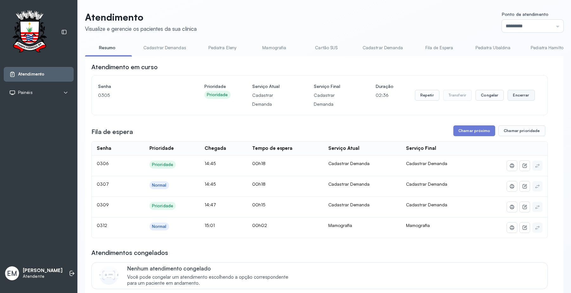
click at [510, 98] on button "Encerrar" at bounding box center [521, 95] width 27 height 11
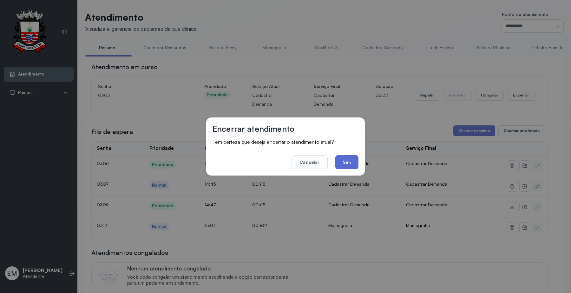
click at [344, 157] on button "Sim" at bounding box center [346, 162] width 23 height 14
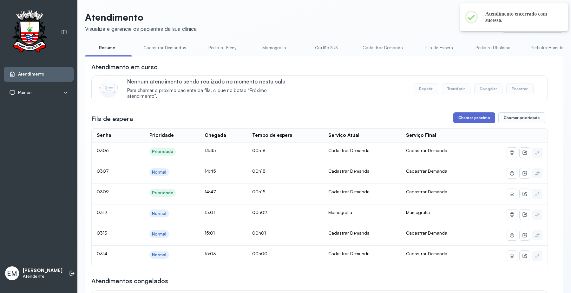
click at [472, 119] on button "Chamar próximo" at bounding box center [474, 117] width 42 height 11
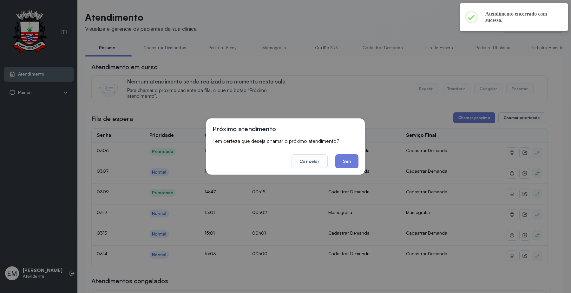
drag, startPoint x: 346, startPoint y: 157, endPoint x: 314, endPoint y: 69, distance: 94.1
click at [346, 151] on footer "Cancelar Sim" at bounding box center [286, 156] width 146 height 23
click at [349, 163] on button "Sim" at bounding box center [346, 161] width 23 height 14
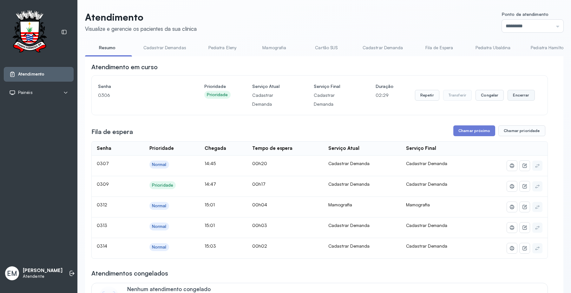
click at [511, 94] on button "Encerrar" at bounding box center [521, 95] width 27 height 11
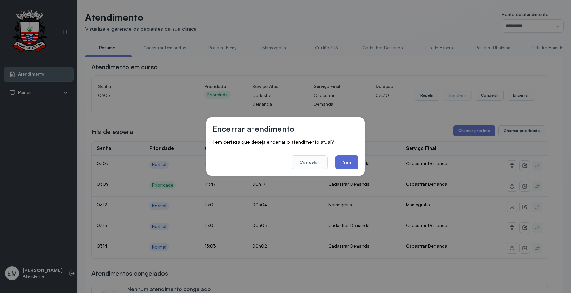
click at [348, 162] on button "Sim" at bounding box center [346, 162] width 23 height 14
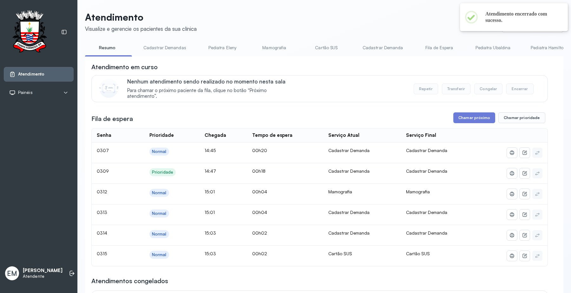
click at [472, 119] on button "Chamar próximo" at bounding box center [474, 117] width 42 height 11
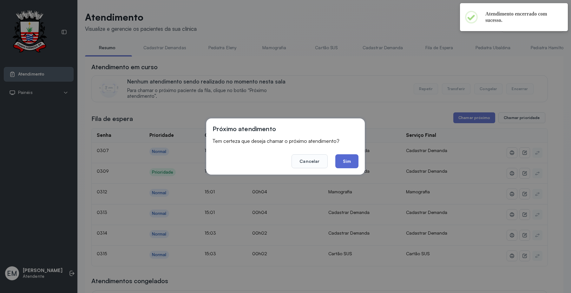
click at [350, 159] on button "Sim" at bounding box center [346, 161] width 23 height 14
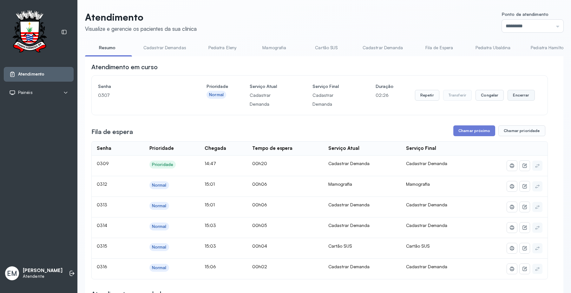
click at [508, 91] on button "Encerrar" at bounding box center [521, 95] width 27 height 11
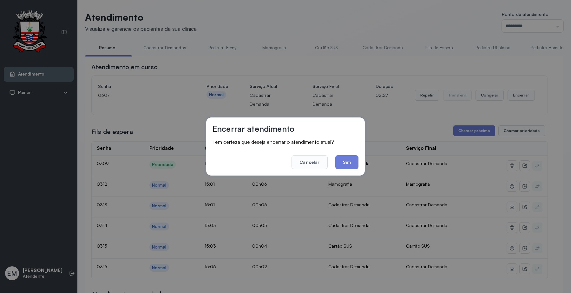
click at [340, 162] on button "Sim" at bounding box center [346, 162] width 23 height 14
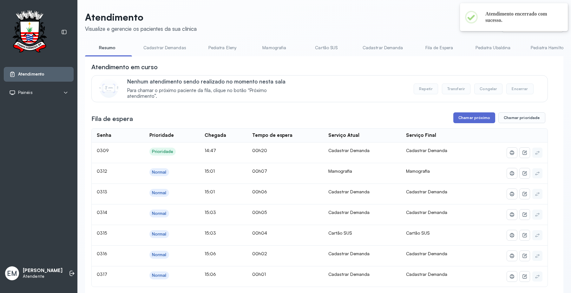
click at [478, 121] on button "Chamar próximo" at bounding box center [474, 117] width 42 height 11
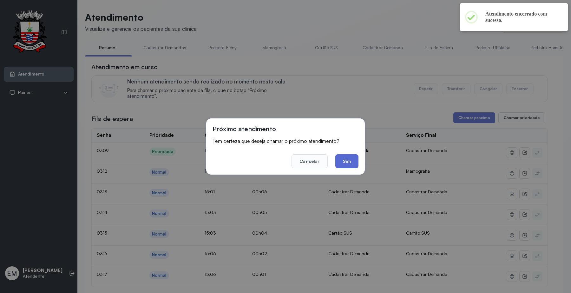
click at [357, 162] on button "Sim" at bounding box center [346, 161] width 23 height 14
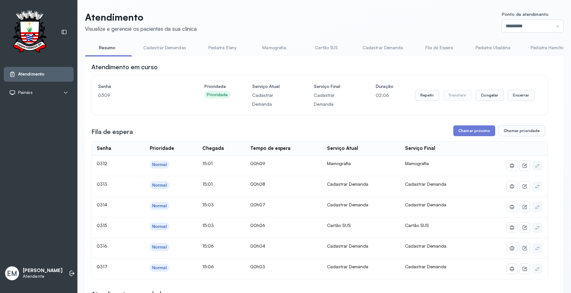
drag, startPoint x: 501, startPoint y: 90, endPoint x: 509, endPoint y: 94, distance: 8.8
click at [502, 90] on div "Repetir Transferir Congelar Encerrar" at bounding box center [475, 95] width 120 height 27
click at [510, 95] on button "Encerrar" at bounding box center [521, 95] width 27 height 11
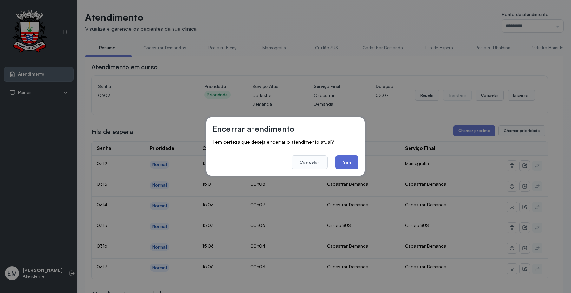
click at [356, 163] on button "Sim" at bounding box center [346, 162] width 23 height 14
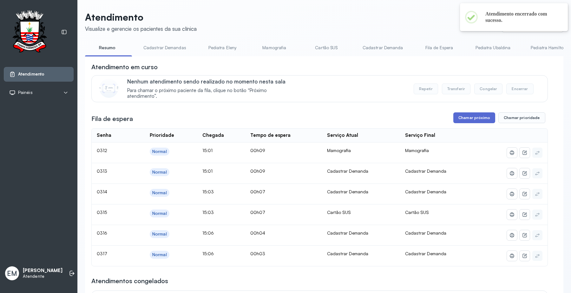
click at [473, 115] on button "Chamar próximo" at bounding box center [474, 117] width 42 height 11
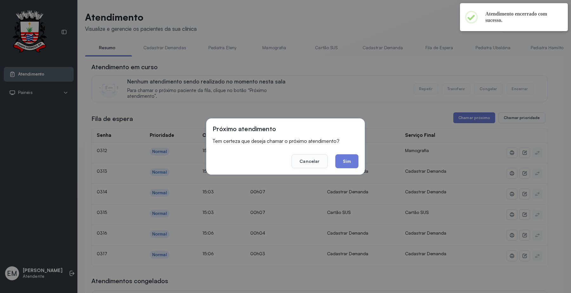
drag, startPoint x: 350, startPoint y: 157, endPoint x: 353, endPoint y: 147, distance: 10.9
click at [351, 154] on button "Sim" at bounding box center [346, 161] width 23 height 14
